Goal: Information Seeking & Learning: Understand process/instructions

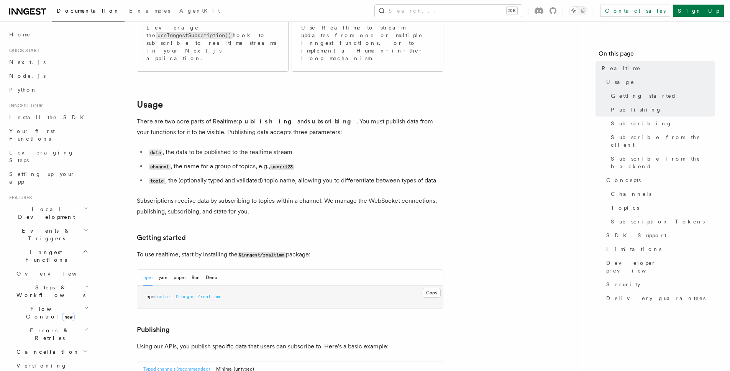
scroll to position [155, 0]
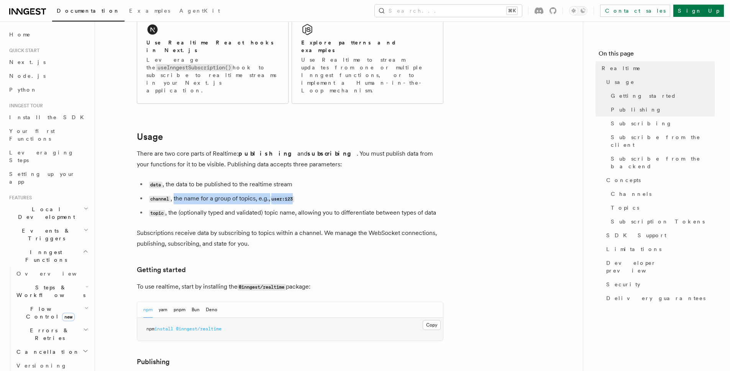
drag, startPoint x: 194, startPoint y: 175, endPoint x: 418, endPoint y: 182, distance: 223.8
click at [385, 193] on li "channel , the name for a group of topics, e.g., user:123" at bounding box center [295, 198] width 296 height 11
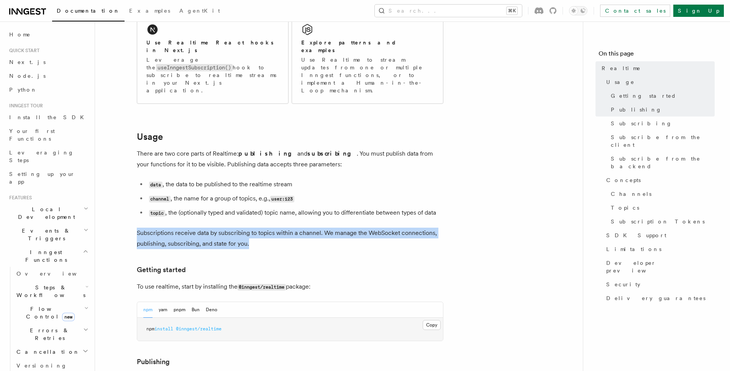
drag, startPoint x: 451, startPoint y: 223, endPoint x: 509, endPoint y: 231, distance: 58.3
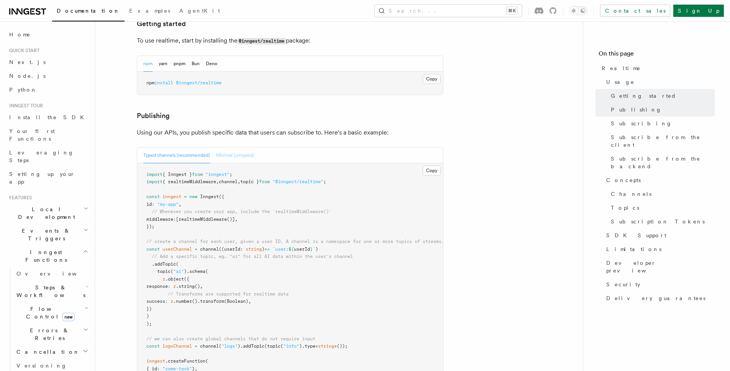
click at [234, 147] on button "Minimal (untyped)" at bounding box center [235, 155] width 38 height 16
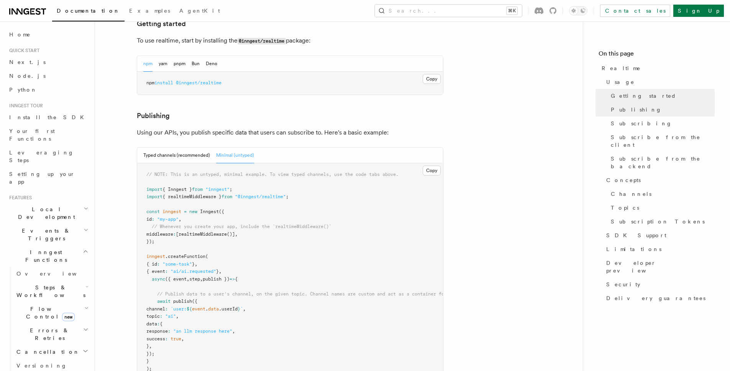
scroll to position [410, 0]
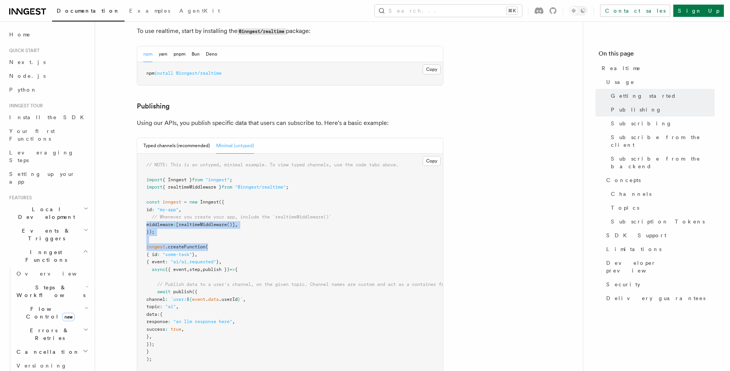
drag, startPoint x: 242, startPoint y: 205, endPoint x: 326, endPoint y: 241, distance: 92.1
click at [313, 234] on pre "// NOTE: This is an untyped, minimal example. To view typed channels, use the c…" at bounding box center [290, 266] width 306 height 224
click at [328, 242] on pre "// NOTE: This is an untyped, minimal example. To view typed channels, use the c…" at bounding box center [290, 266] width 306 height 224
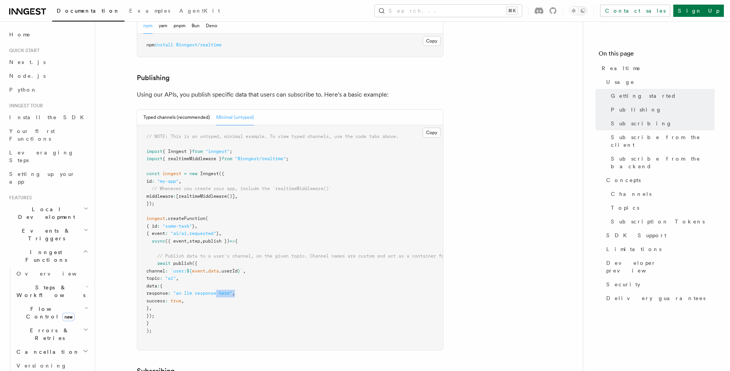
click at [206, 280] on pre "// NOTE: This is an untyped, minimal example. To view typed channels, use the c…" at bounding box center [290, 237] width 306 height 224
drag, startPoint x: 203, startPoint y: 277, endPoint x: 141, endPoint y: 260, distance: 64.9
click at [152, 265] on code "// NOTE: This is an untyped, minimal example. To view typed channels, use the c…" at bounding box center [364, 234] width 437 height 200
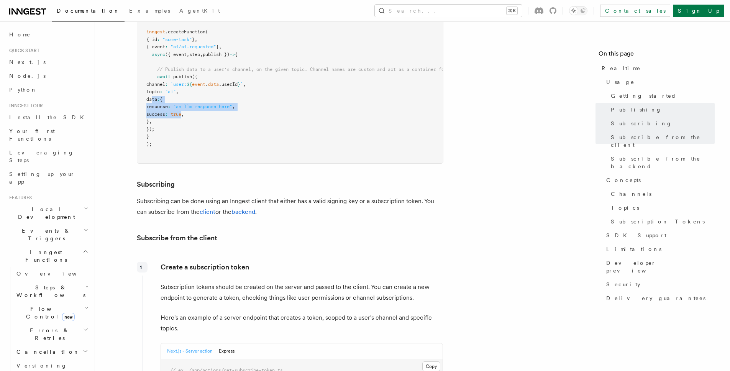
scroll to position [801, 0]
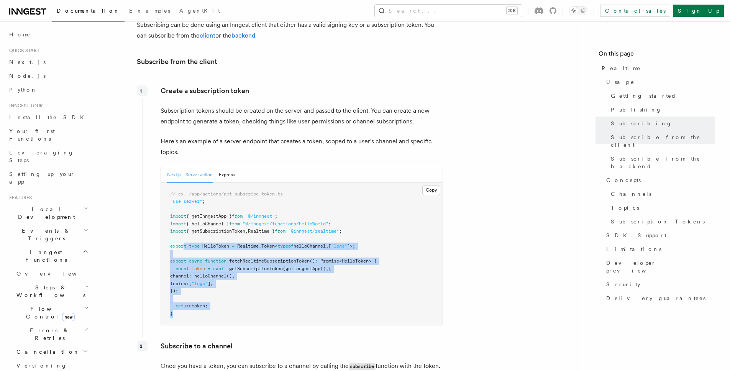
drag, startPoint x: 272, startPoint y: 247, endPoint x: 272, endPoint y: 296, distance: 49.8
click at [272, 297] on pre "// ex. /app/actions/get-subscribe-token.ts "use server" ; import { getInngestAp…" at bounding box center [301, 254] width 281 height 142
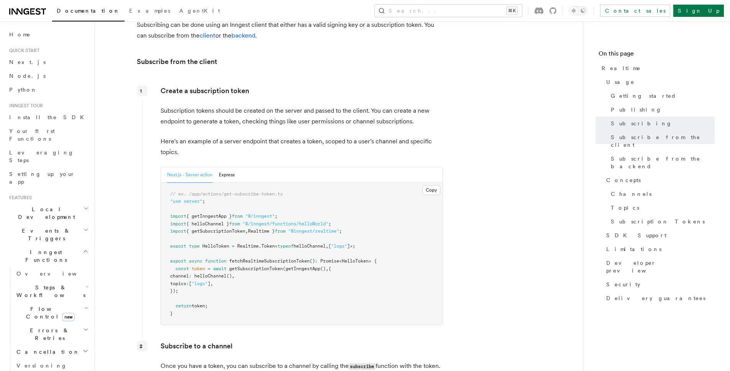
click at [272, 296] on pre "// ex. /app/actions/get-subscribe-token.ts "use server" ; import { getInngestAp…" at bounding box center [301, 254] width 281 height 142
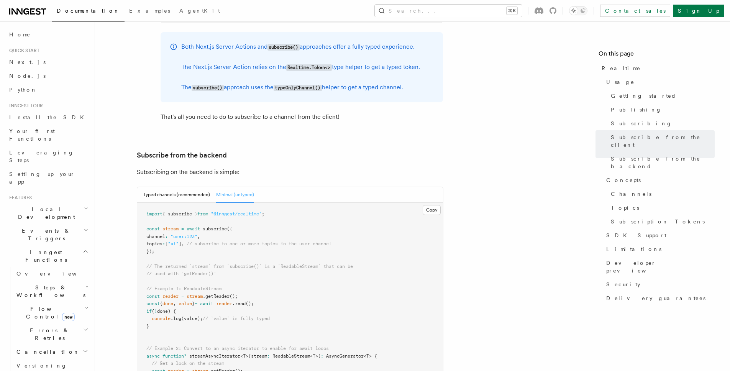
scroll to position [1452, 0]
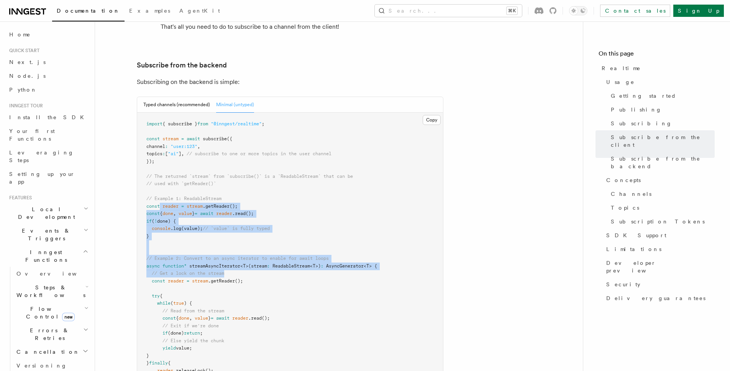
drag, startPoint x: 175, startPoint y: 199, endPoint x: 282, endPoint y: 252, distance: 119.9
click at [282, 253] on pre "import { subscribe } from "@inngest/realtime" ; const stream = await subscribe …" at bounding box center [290, 270] width 306 height 314
click at [270, 231] on pre "import { subscribe } from "@inngest/realtime" ; const stream = await subscribe …" at bounding box center [290, 270] width 306 height 314
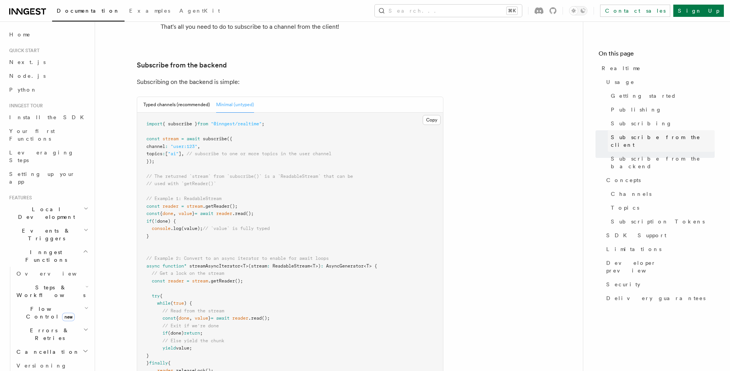
click at [639, 142] on link "Subscribe from the client" at bounding box center [660, 140] width 107 height 21
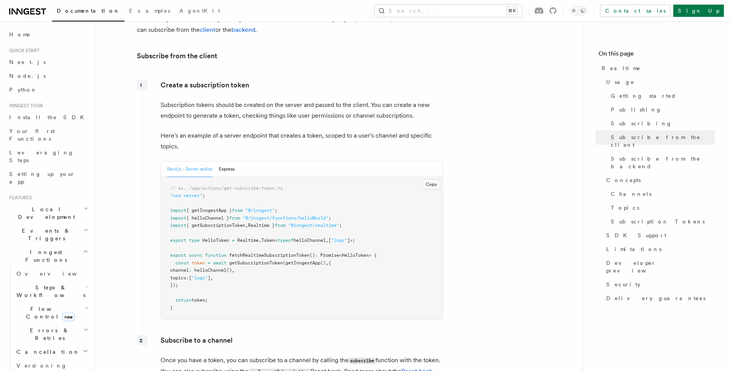
scroll to position [804, 0]
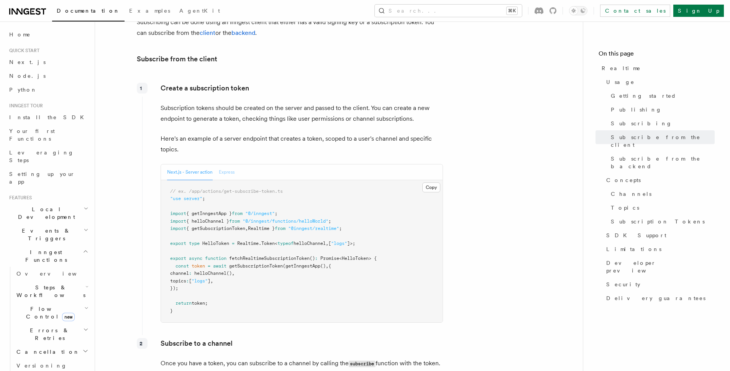
click at [222, 164] on button "Express" at bounding box center [227, 172] width 16 height 16
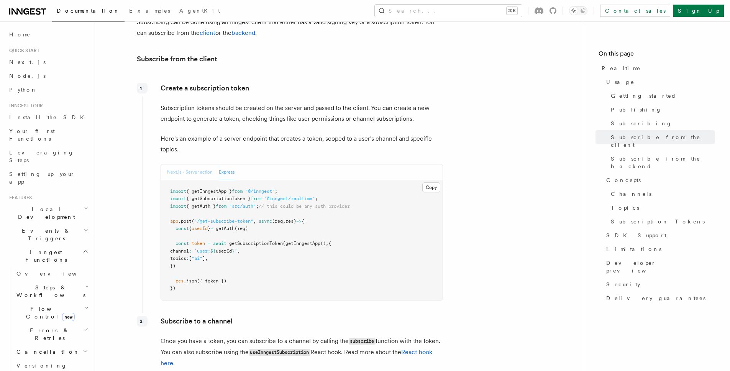
click at [184, 164] on button "Next.js - Server action" at bounding box center [190, 172] width 46 height 16
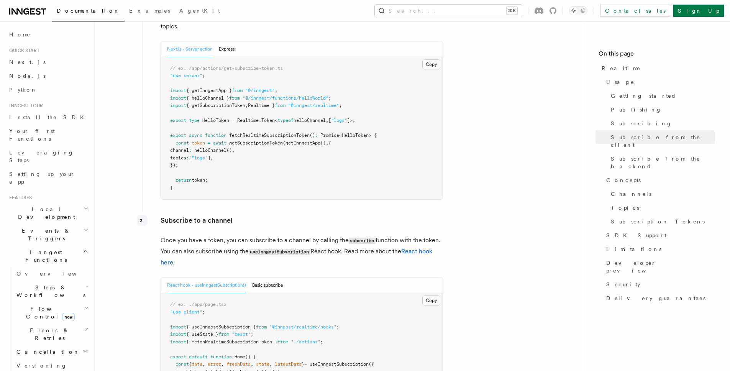
scroll to position [1060, 0]
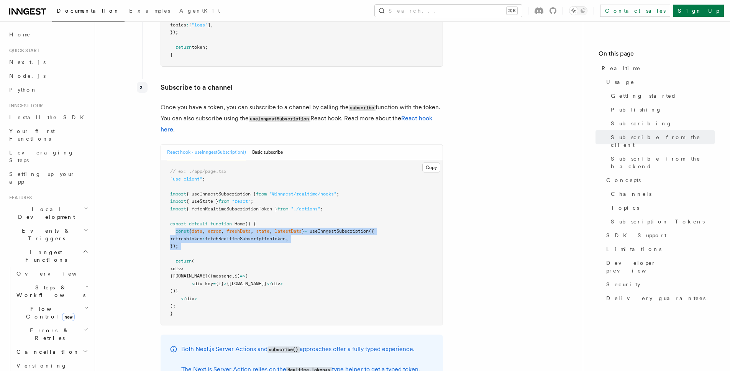
drag, startPoint x: 167, startPoint y: 217, endPoint x: 294, endPoint y: 234, distance: 128.3
click at [293, 234] on pre "// ex: ./app/page.tsx "use client" ; import { useInngestSubscription } from "@i…" at bounding box center [301, 242] width 281 height 165
click at [295, 234] on pre "// ex: ./app/page.tsx "use client" ; import { useInngestSubscription } from "@i…" at bounding box center [301, 242] width 281 height 165
drag, startPoint x: 293, startPoint y: 233, endPoint x: 161, endPoint y: 221, distance: 133.0
click at [167, 221] on pre "// ex: ./app/page.tsx "use client" ; import { useInngestSubscription } from "@i…" at bounding box center [301, 242] width 281 height 165
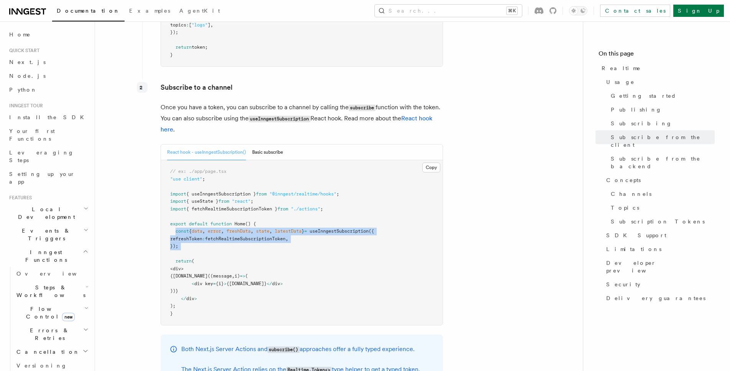
click at [161, 221] on pre "// ex: ./app/page.tsx "use client" ; import { useInngestSubscription } from "@i…" at bounding box center [301, 242] width 281 height 165
drag, startPoint x: 209, startPoint y: 218, endPoint x: 298, endPoint y: 234, distance: 90.0
click at [291, 232] on pre "// ex: ./app/page.tsx "use client" ; import { useInngestSubscription } from "@i…" at bounding box center [301, 242] width 281 height 165
click at [298, 235] on pre "// ex: ./app/page.tsx "use client" ; import { useInngestSubscription } from "@i…" at bounding box center [301, 242] width 281 height 165
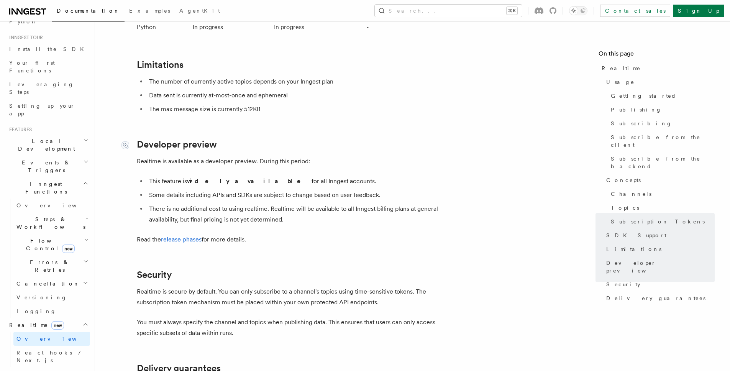
scroll to position [29, 0]
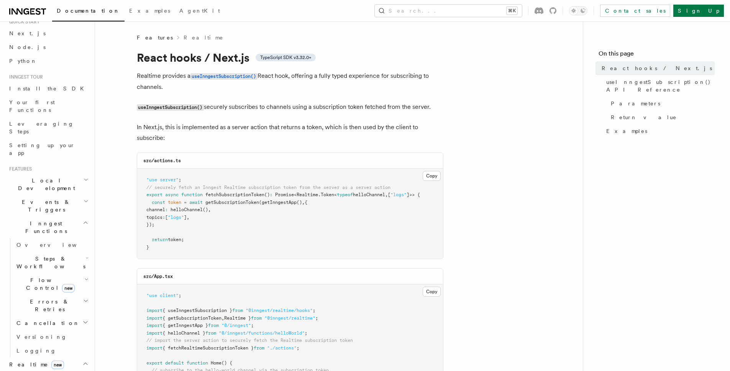
click at [57, 370] on link "Overview" at bounding box center [51, 378] width 77 height 14
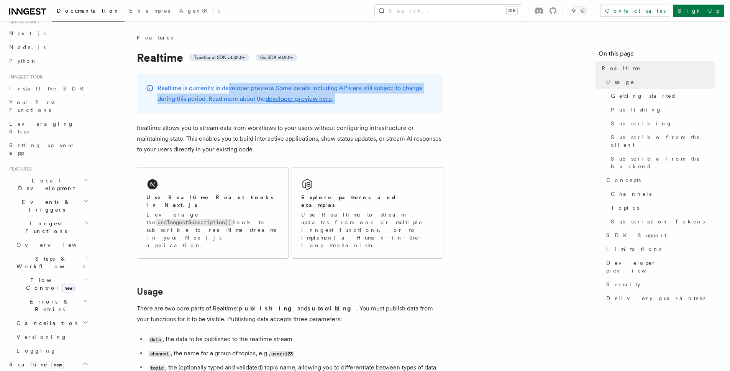
drag, startPoint x: 227, startPoint y: 90, endPoint x: 409, endPoint y: 117, distance: 184.7
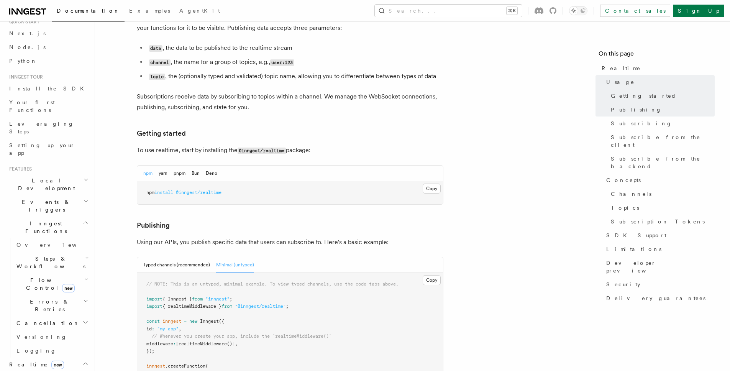
scroll to position [164, 0]
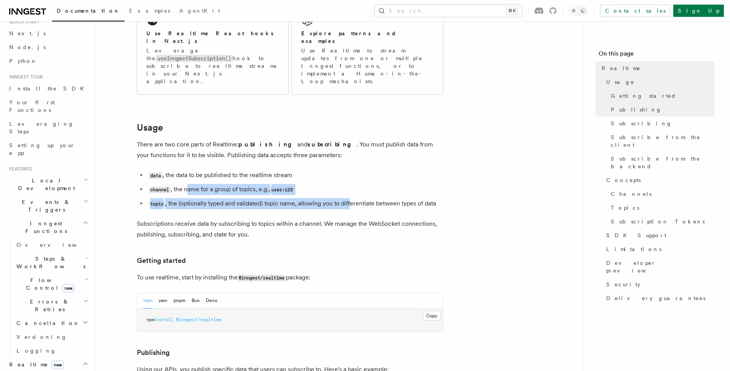
drag, startPoint x: 188, startPoint y: 166, endPoint x: 351, endPoint y: 179, distance: 164.0
click at [353, 180] on ul "data , the data to be published to the realtime stream channel , the name for a…" at bounding box center [290, 189] width 306 height 39
click at [351, 198] on li "topic , the (optionally typed and validated) topic name, allowing you to differ…" at bounding box center [295, 203] width 296 height 11
drag, startPoint x: 150, startPoint y: 160, endPoint x: 126, endPoint y: 157, distance: 23.5
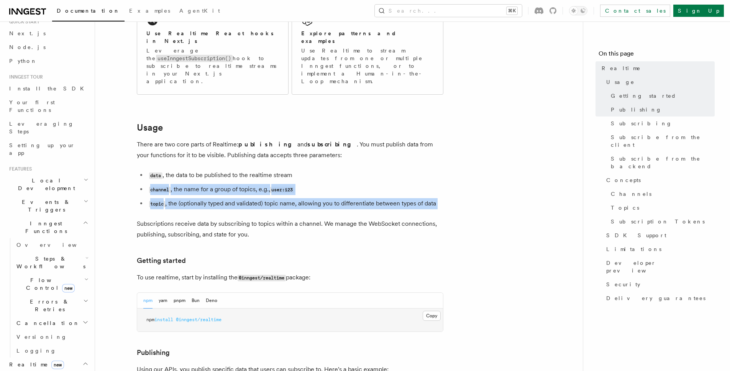
drag, startPoint x: 268, startPoint y: 183, endPoint x: 380, endPoint y: 190, distance: 112.4
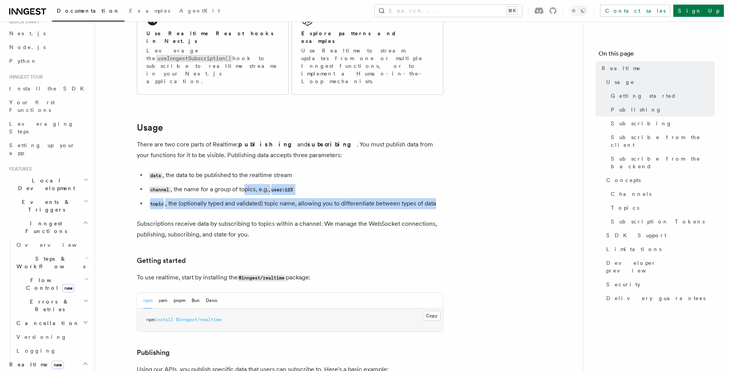
drag, startPoint x: 452, startPoint y: 183, endPoint x: 213, endPoint y: 170, distance: 239.0
click at [215, 184] on li "channel , the name for a group of topics, e.g., user:123" at bounding box center [295, 189] width 296 height 11
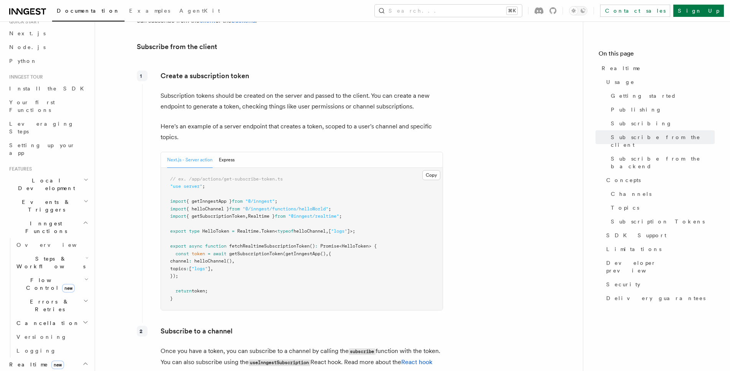
scroll to position [826, 0]
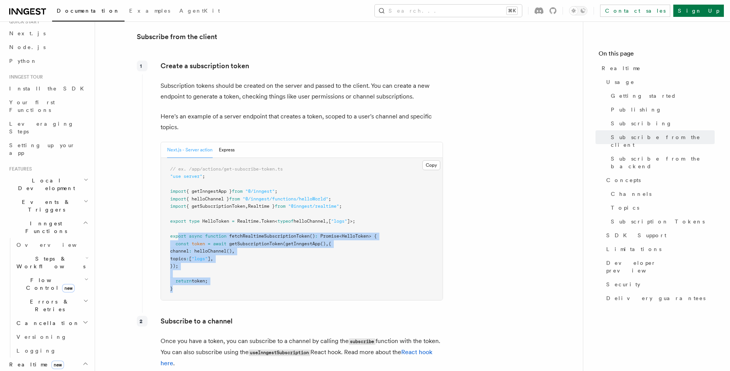
drag, startPoint x: 183, startPoint y: 216, endPoint x: 283, endPoint y: 268, distance: 113.4
click at [283, 268] on pre "// ex. /app/actions/get-subscribe-token.ts "use server" ; import { getInngestAp…" at bounding box center [301, 229] width 281 height 142
drag, startPoint x: 234, startPoint y: 253, endPoint x: 151, endPoint y: 187, distance: 106.0
click at [151, 188] on div "Create a subscription token Subscription tokens should be created on the server…" at bounding box center [292, 183] width 301 height 252
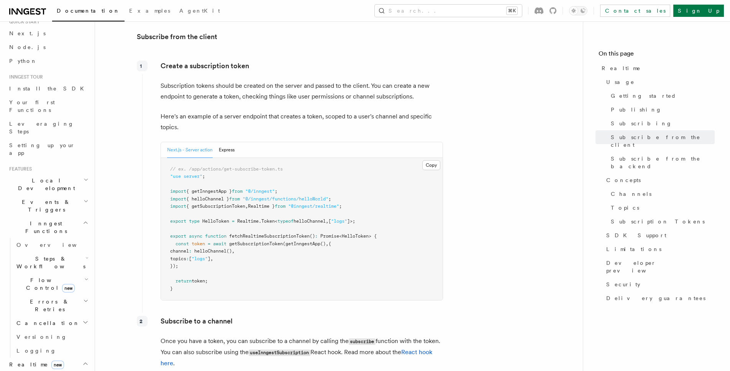
click at [238, 213] on pre "// ex. /app/actions/get-subscribe-token.ts "use server" ; import { getInngestAp…" at bounding box center [301, 229] width 281 height 142
drag, startPoint x: 270, startPoint y: 161, endPoint x: 343, endPoint y: 242, distance: 108.7
click at [344, 228] on pre "// ex. /app/actions/get-subscribe-token.ts "use server" ; import { getInngestAp…" at bounding box center [301, 229] width 281 height 142
click at [343, 245] on pre "// ex. /app/actions/get-subscribe-token.ts "use server" ; import { getInngestAp…" at bounding box center [301, 229] width 281 height 142
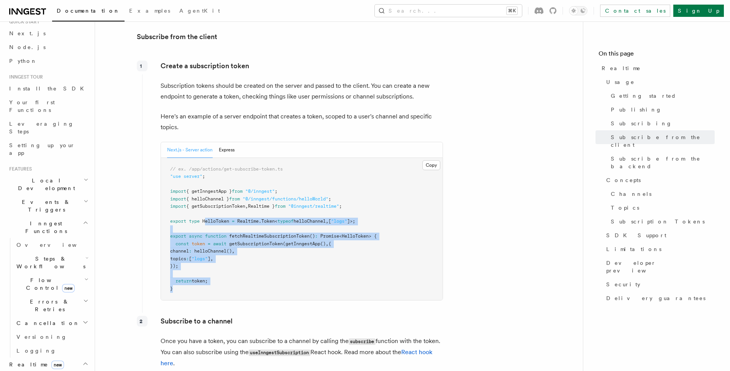
drag, startPoint x: 210, startPoint y: 208, endPoint x: 303, endPoint y: 271, distance: 112.5
click at [303, 271] on pre "// ex. /app/actions/get-subscribe-token.ts "use server" ; import { getInngestAp…" at bounding box center [301, 229] width 281 height 142
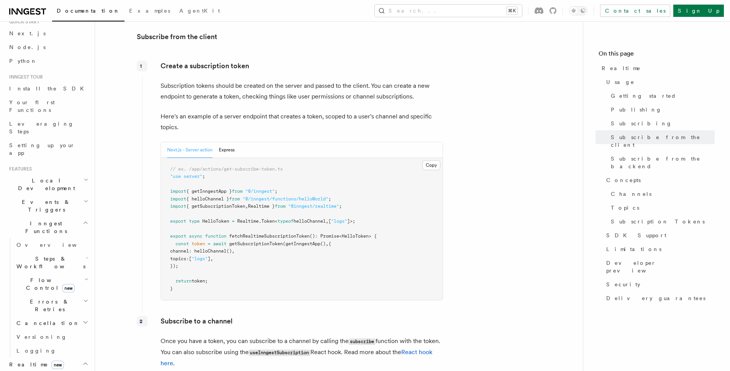
drag, startPoint x: 303, startPoint y: 271, endPoint x: 298, endPoint y: 260, distance: 11.7
click at [303, 267] on pre "// ex. /app/actions/get-subscribe-token.ts "use server" ; import { getInngestAp…" at bounding box center [301, 229] width 281 height 142
click at [226, 248] on span "helloChannel" at bounding box center [210, 250] width 32 height 5
drag, startPoint x: 224, startPoint y: 233, endPoint x: 286, endPoint y: 249, distance: 64.0
click at [286, 249] on pre "// ex. /app/actions/get-subscribe-token.ts "use server" ; import { getInngestAp…" at bounding box center [301, 229] width 281 height 142
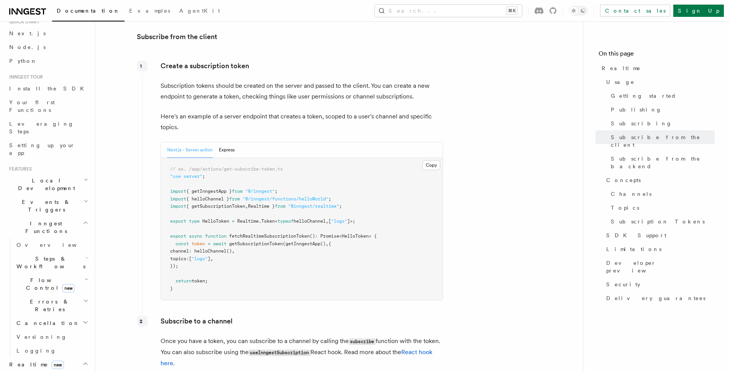
click at [287, 250] on pre "// ex. /app/actions/get-subscribe-token.ts "use server" ; import { getInngestAp…" at bounding box center [301, 229] width 281 height 142
drag, startPoint x: 189, startPoint y: 229, endPoint x: 288, endPoint y: 262, distance: 104.2
click at [287, 262] on pre "// ex. /app/actions/get-subscribe-token.ts "use server" ; import { getInngestAp…" at bounding box center [301, 229] width 281 height 142
click at [288, 262] on pre "// ex. /app/actions/get-subscribe-token.ts "use server" ; import { getInngestAp…" at bounding box center [301, 229] width 281 height 142
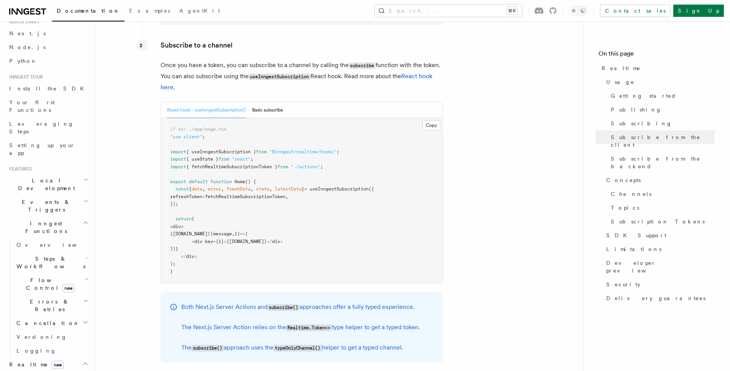
scroll to position [1097, 0]
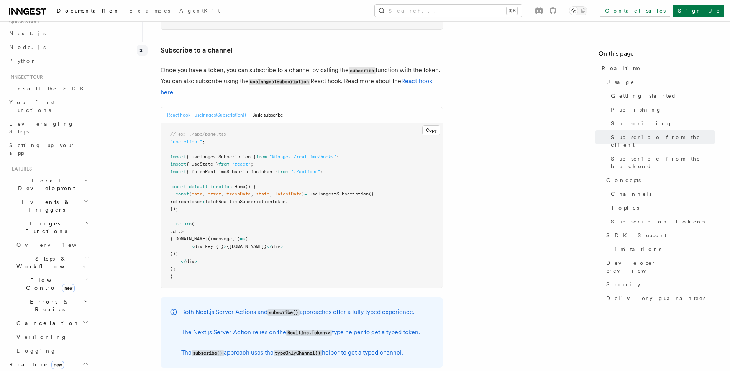
drag, startPoint x: 280, startPoint y: 193, endPoint x: 360, endPoint y: 206, distance: 80.3
click at [344, 203] on pre "// ex: ./app/page.tsx "use client" ; import { useInngestSubscription } from "@i…" at bounding box center [301, 205] width 281 height 165
click at [359, 206] on pre "// ex: ./app/page.tsx "use client" ; import { useInngestSubscription } from "@i…" at bounding box center [301, 205] width 281 height 165
click at [209, 169] on span "{ fetchRealtimeSubscriptionToken }" at bounding box center [231, 171] width 91 height 5
click at [210, 169] on span "{ fetchRealtimeSubscriptionToken }" at bounding box center [231, 171] width 91 height 5
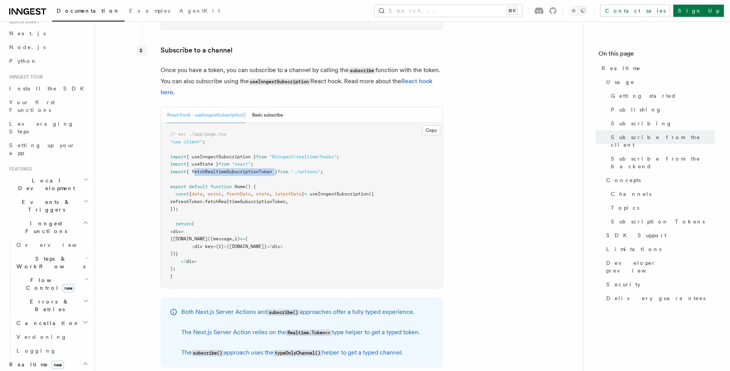
click at [263, 200] on pre "// ex: ./app/page.tsx "use client" ; import { useInngestSubscription } from "@i…" at bounding box center [301, 205] width 281 height 165
drag, startPoint x: 213, startPoint y: 188, endPoint x: 242, endPoint y: 189, distance: 29.9
click at [226, 190] on pre "// ex: ./app/page.tsx "use client" ; import { useInngestSubscription } from "@i…" at bounding box center [301, 205] width 281 height 165
click at [253, 199] on span "fetchRealtimeSubscriptionToken" at bounding box center [245, 201] width 80 height 5
click at [254, 199] on span "fetchRealtimeSubscriptionToken" at bounding box center [245, 201] width 80 height 5
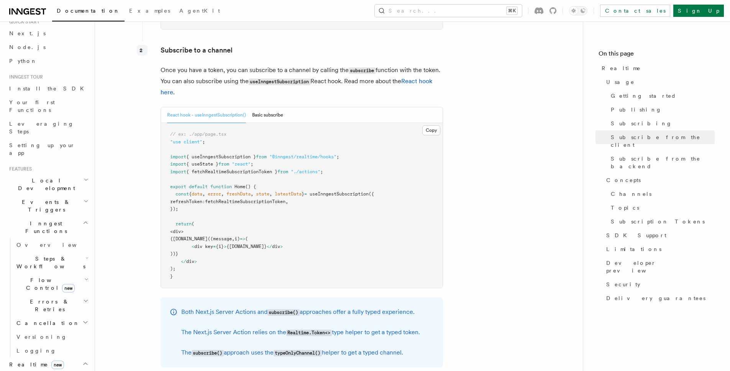
click at [301, 199] on pre "// ex: ./app/page.tsx "use client" ; import { useInngestSubscription } from "@i…" at bounding box center [301, 205] width 281 height 165
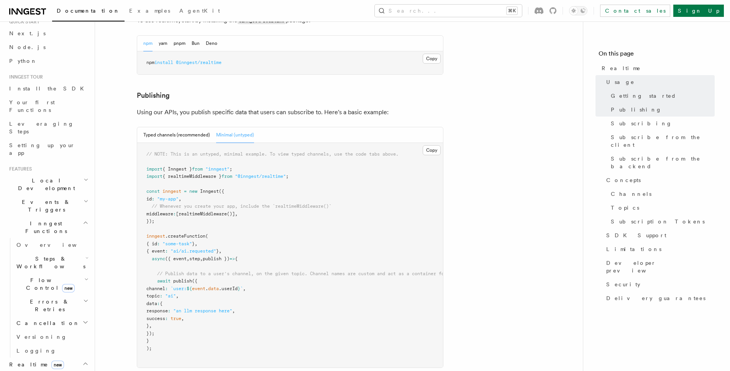
scroll to position [460, 0]
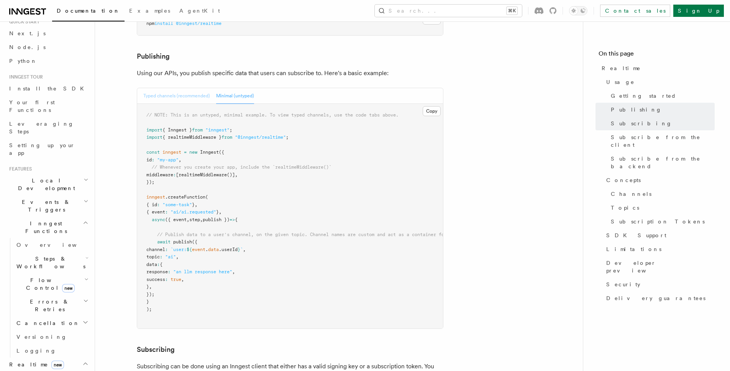
click at [199, 88] on button "Typed channels (recommended)" at bounding box center [176, 96] width 67 height 16
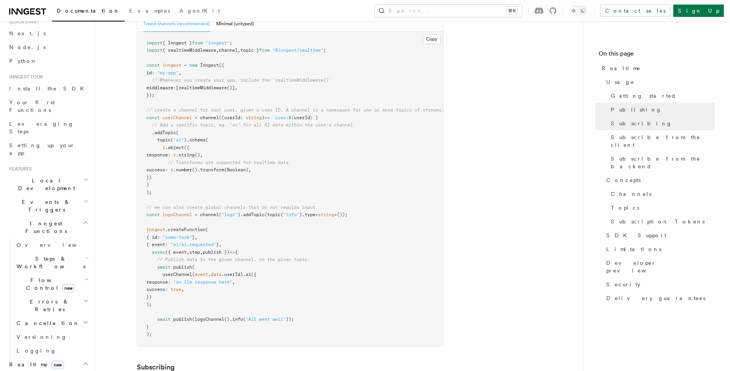
scroll to position [0, 0]
